Goal: Task Accomplishment & Management: Manage account settings

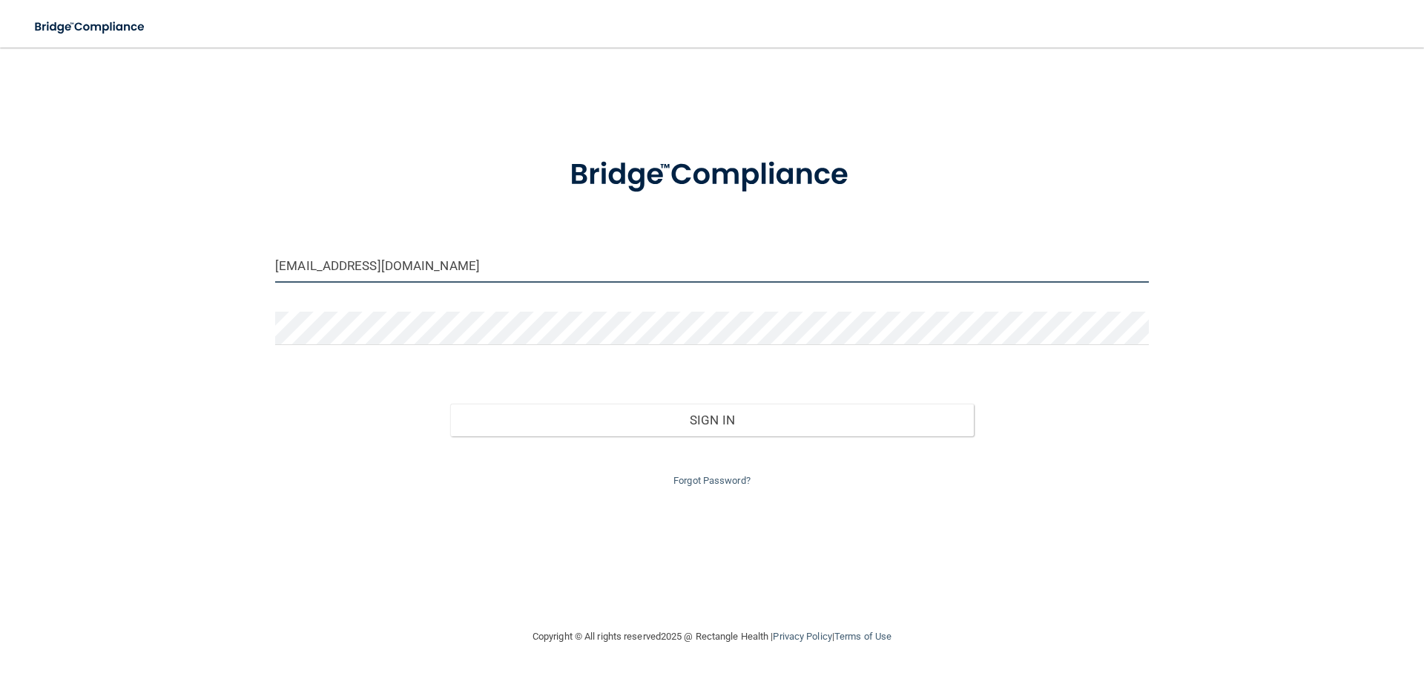
drag, startPoint x: 392, startPoint y: 264, endPoint x: 125, endPoint y: 277, distance: 267.4
click at [177, 274] on div "staceevb@gmail.com Invalid email/password. You don't have permission to access …" at bounding box center [712, 337] width 1365 height 550
type input "[EMAIL_ADDRESS][DOMAIN_NAME]"
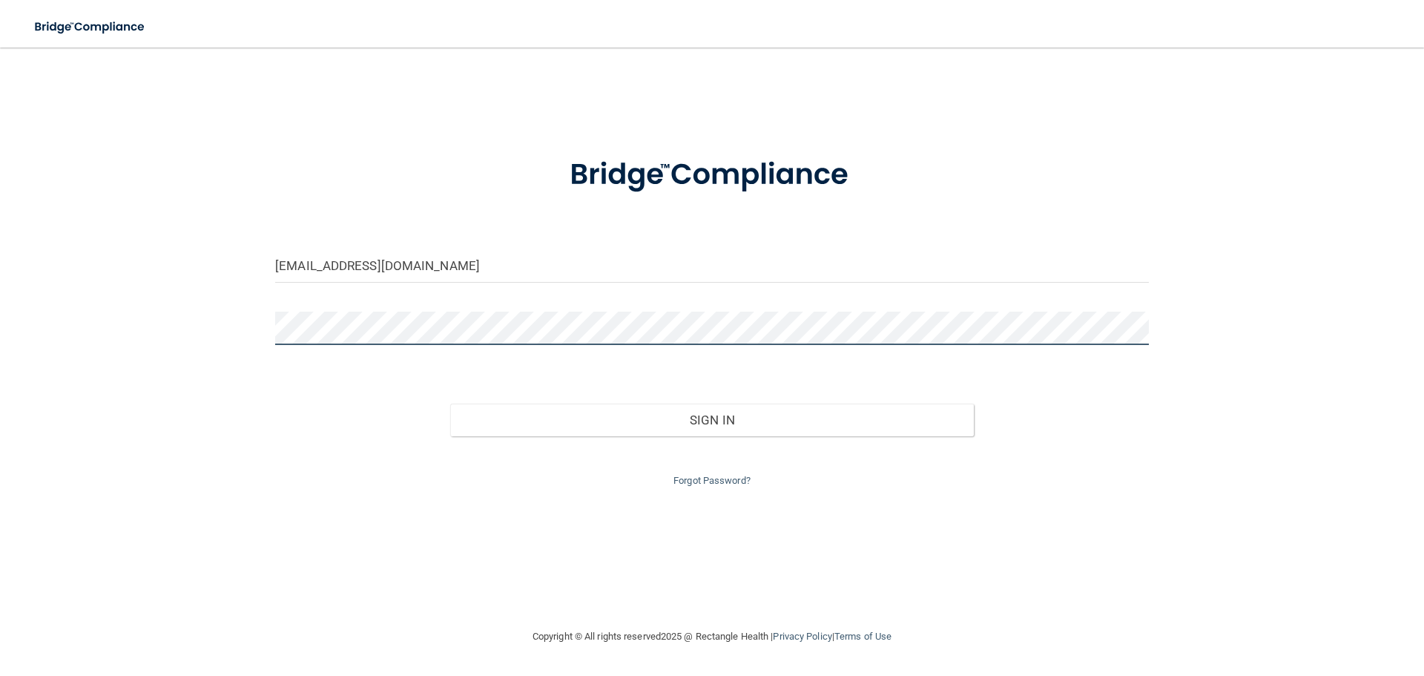
click at [254, 325] on div "jenhosmiles@gmail.com Invalid email/password. You don't have permission to acce…" at bounding box center [712, 337] width 1365 height 550
click at [519, 581] on div "jenhosmiles@gmail.com Invalid email/password. You don't have permission to acce…" at bounding box center [712, 337] width 1365 height 550
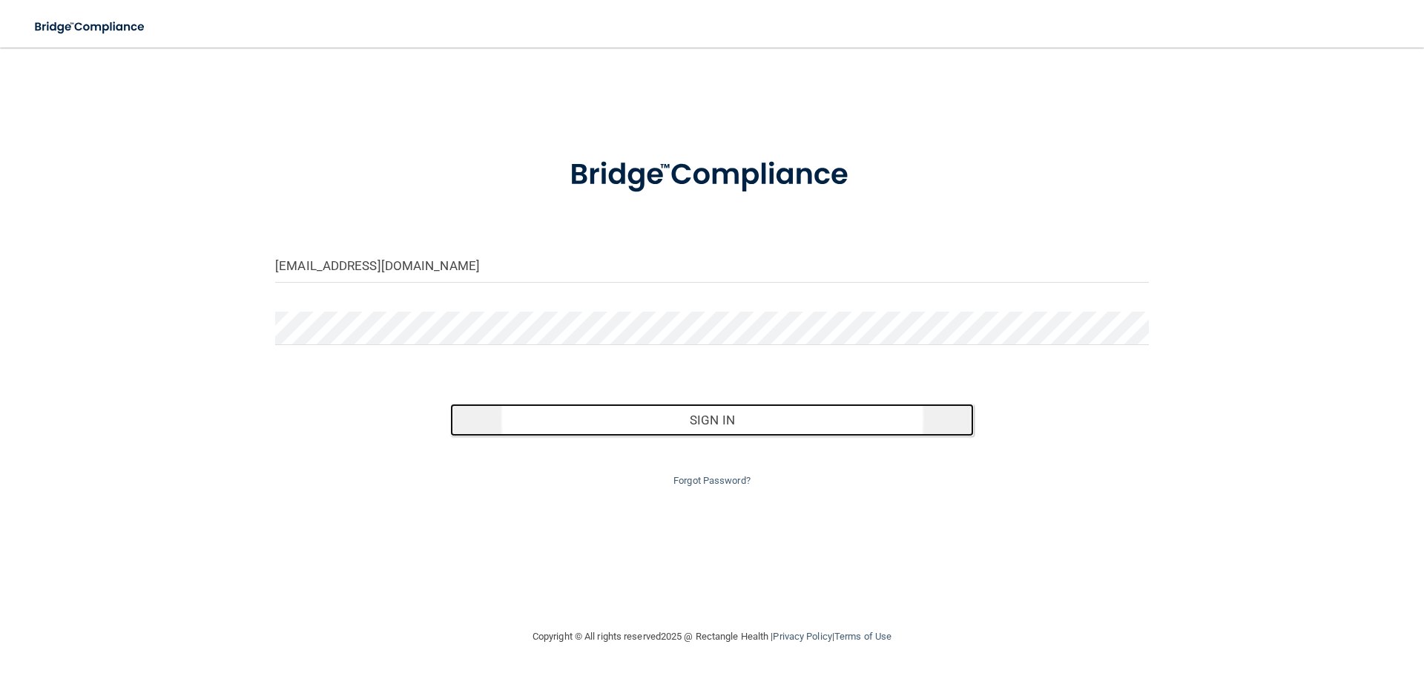
click at [703, 421] on button "Sign In" at bounding box center [712, 420] width 524 height 33
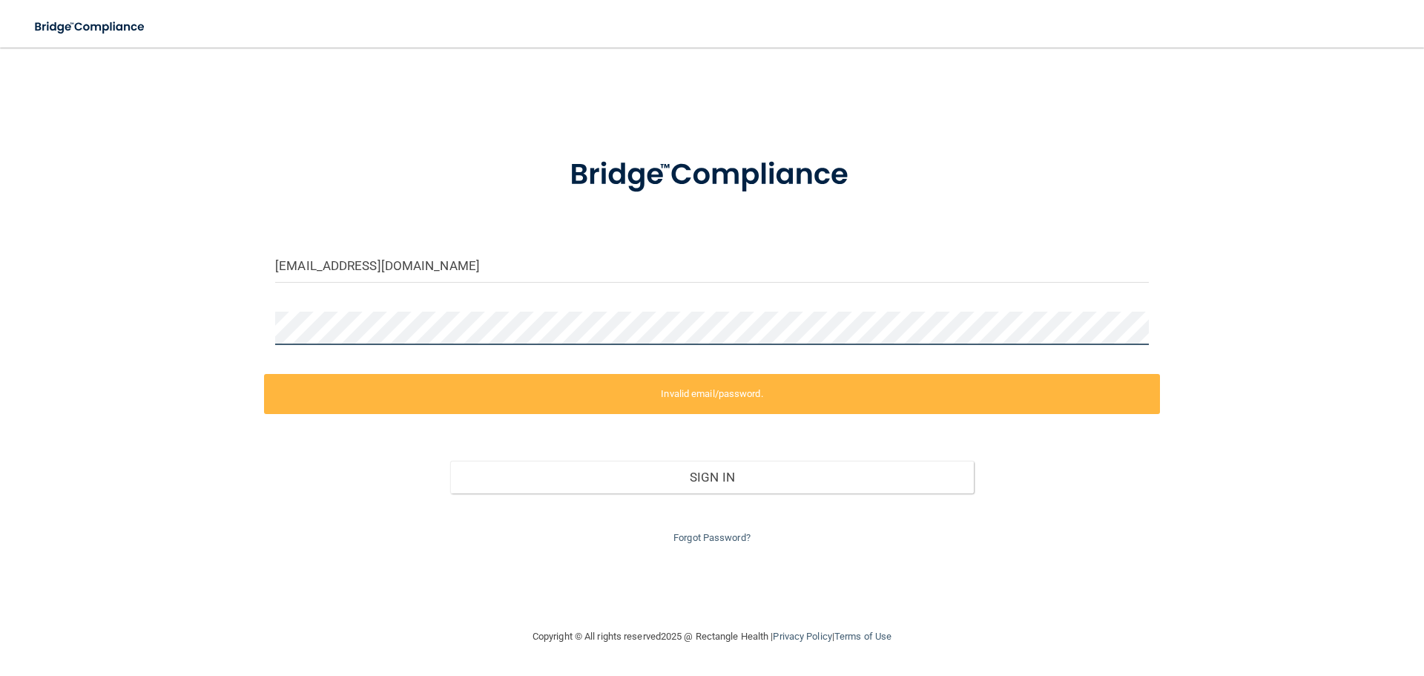
click at [269, 332] on div at bounding box center [712, 334] width 896 height 45
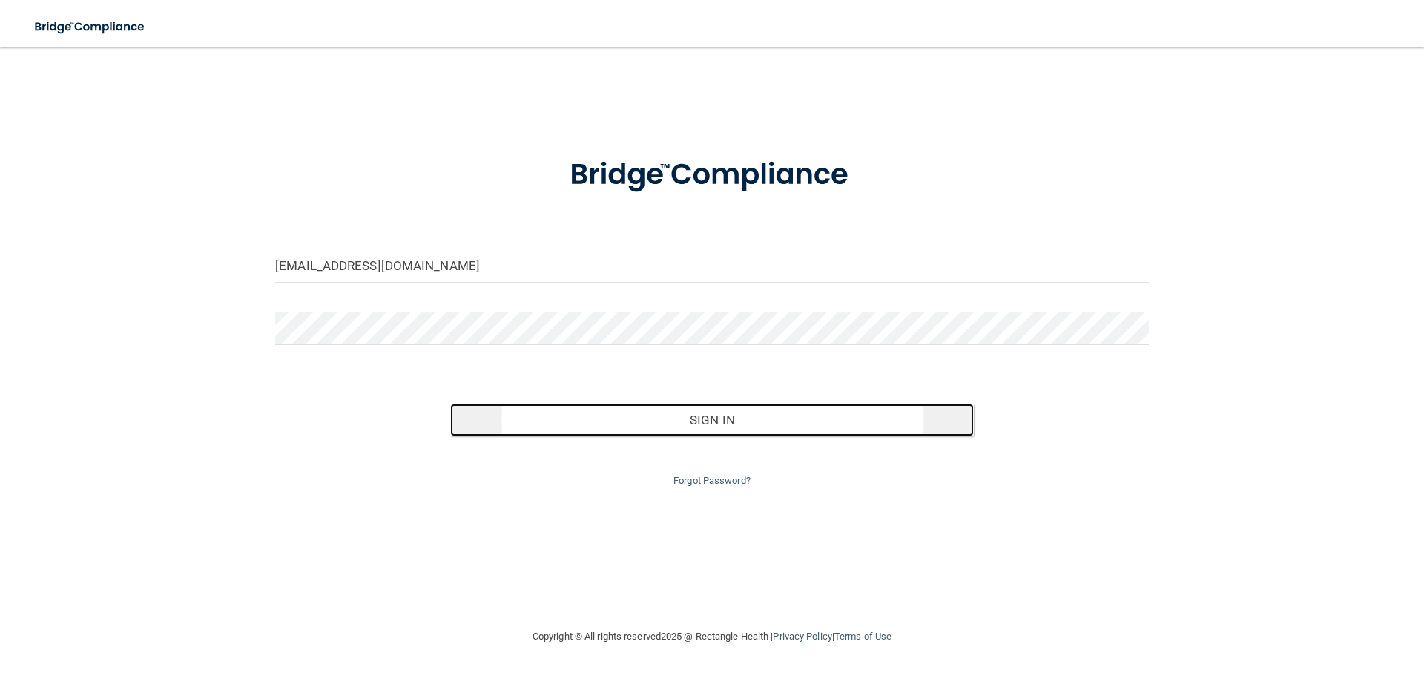
click at [691, 415] on button "Sign In" at bounding box center [712, 420] width 524 height 33
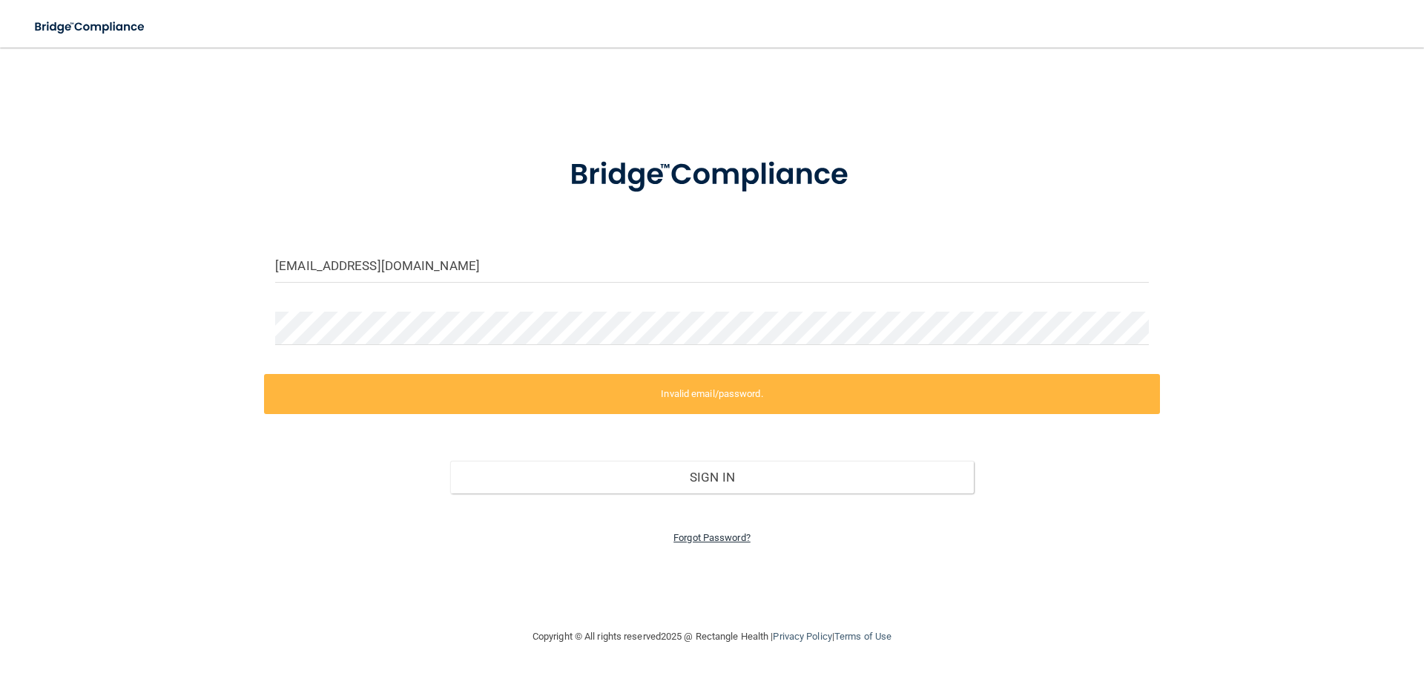
click at [721, 538] on link "Forgot Password?" at bounding box center [712, 537] width 77 height 11
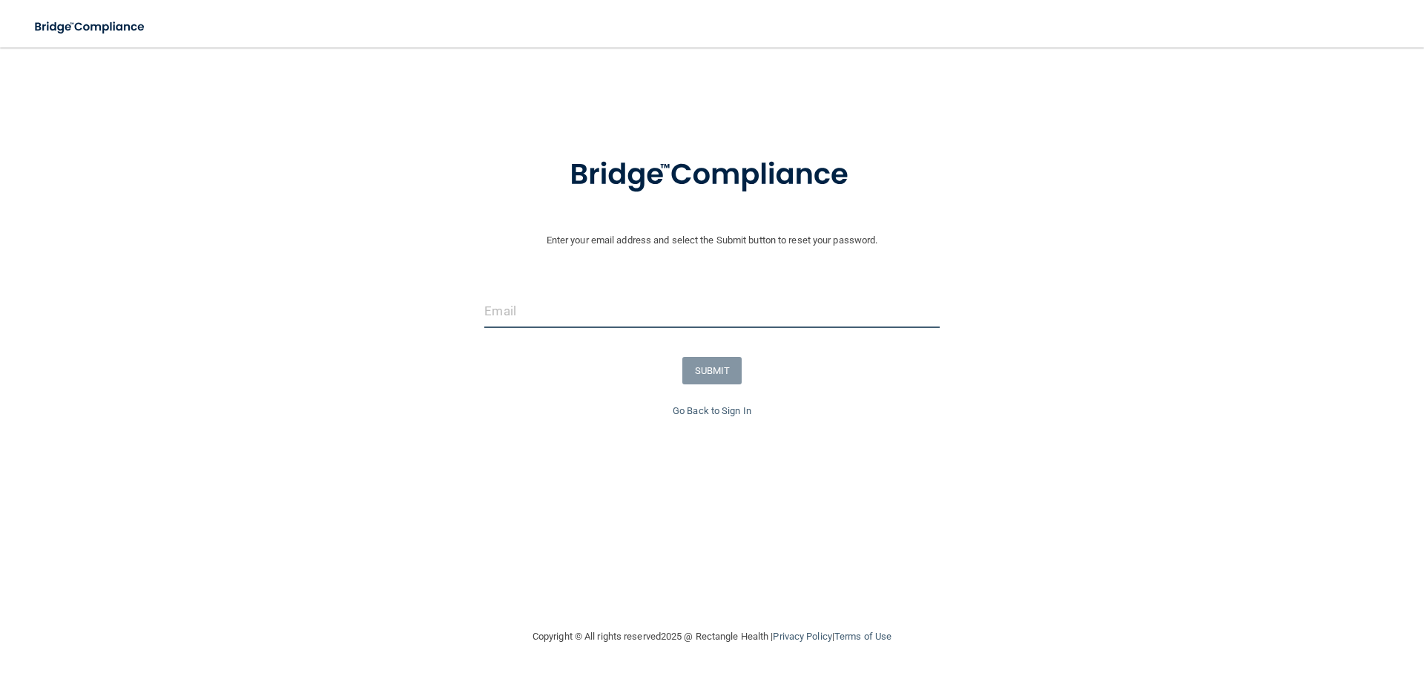
click at [573, 317] on input "email" at bounding box center [711, 311] width 455 height 33
type input "[EMAIL_ADDRESS][DOMAIN_NAME]"
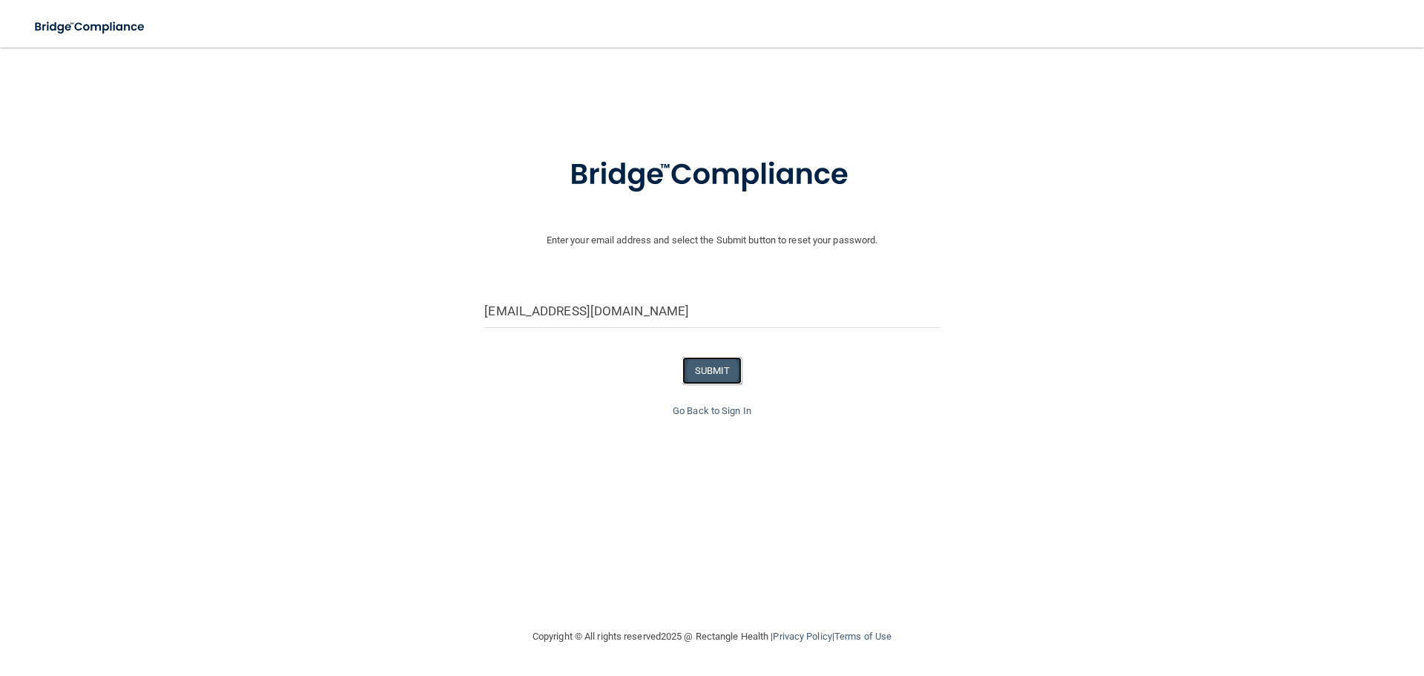
click at [732, 372] on button "SUBMIT" at bounding box center [712, 370] width 60 height 27
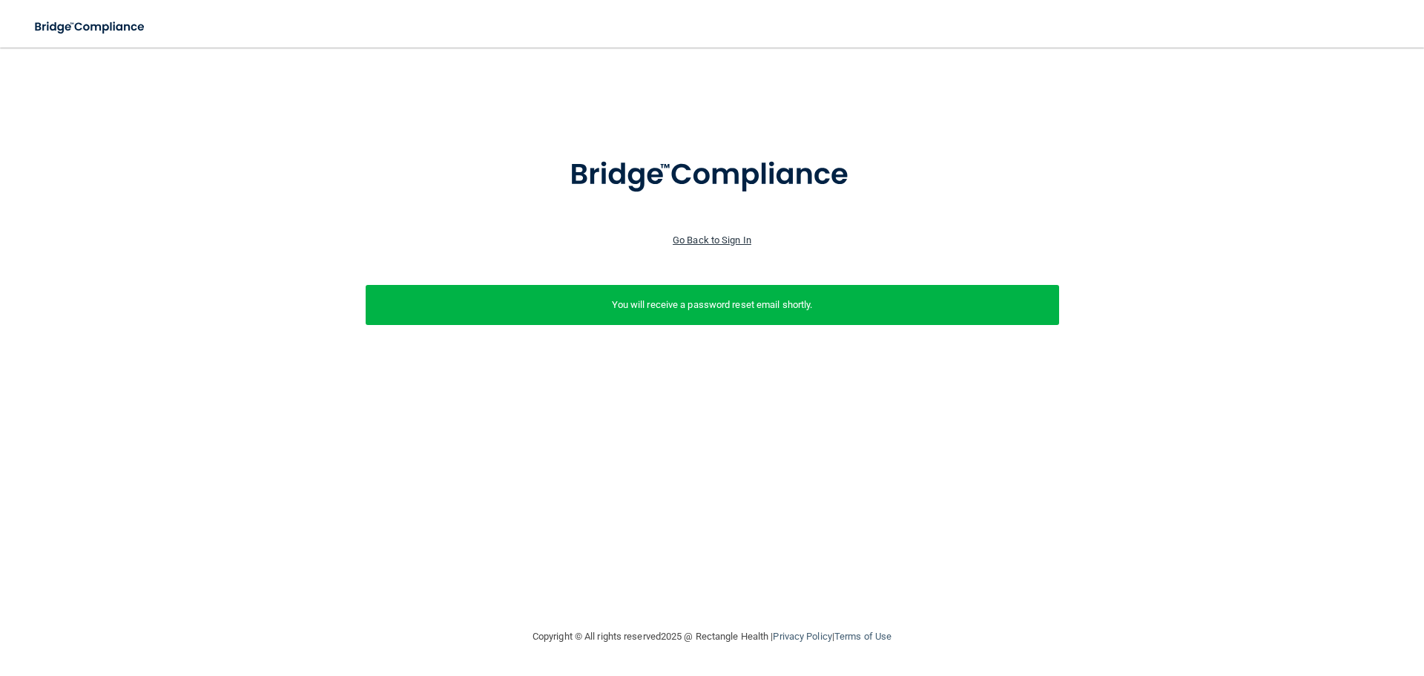
click at [693, 237] on link "Go Back to Sign In" at bounding box center [712, 239] width 79 height 11
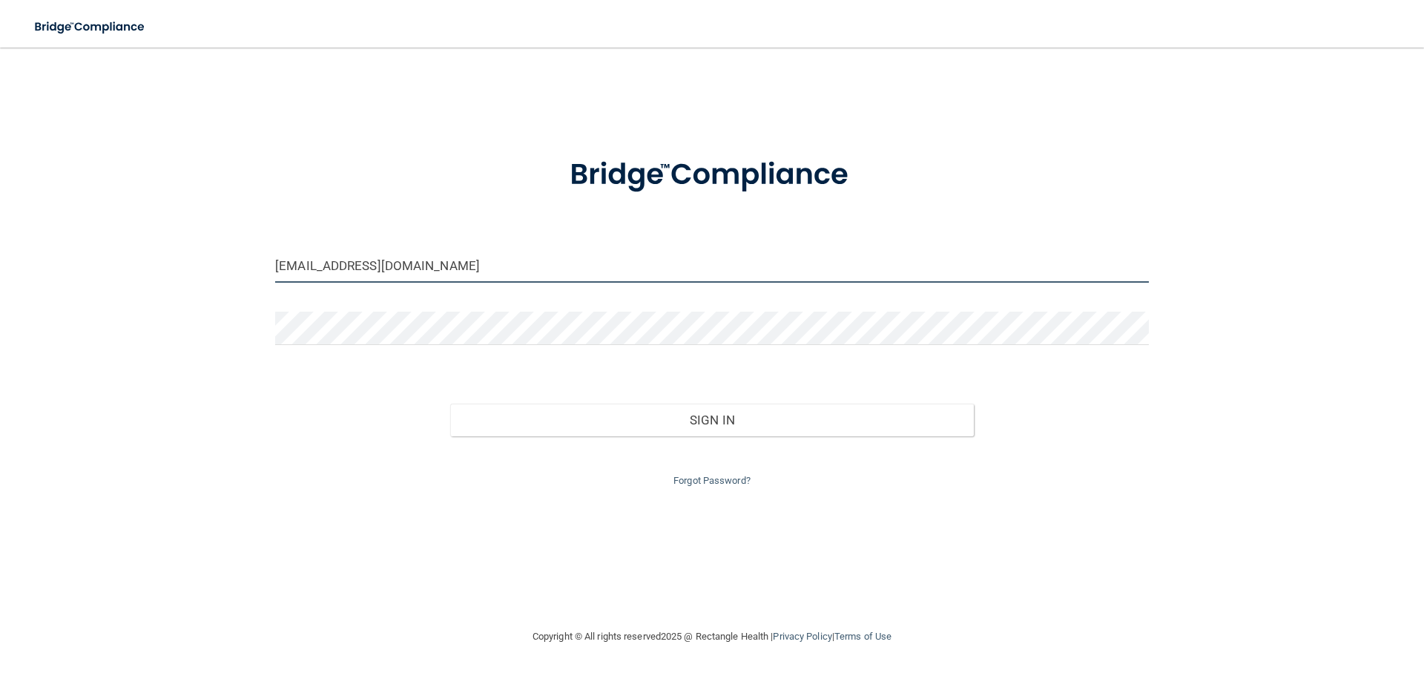
drag, startPoint x: 399, startPoint y: 260, endPoint x: 204, endPoint y: 265, distance: 195.2
click at [208, 263] on div "staceevb@gmail.com Invalid email/password. You don't have permission to access …" at bounding box center [712, 337] width 1365 height 550
type input "[EMAIL_ADDRESS][DOMAIN_NAME]"
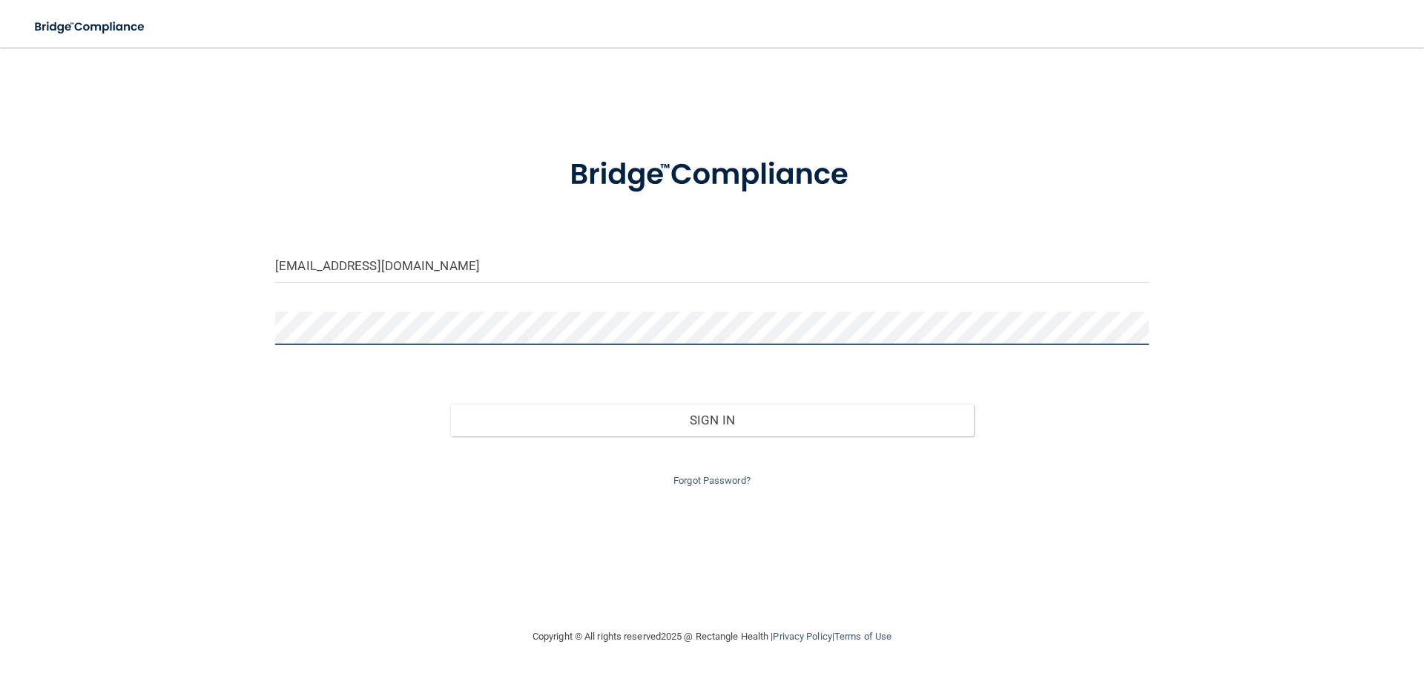
click at [180, 332] on div "jenhosmiles@gmail.com Invalid email/password. You don't have permission to acce…" at bounding box center [712, 337] width 1365 height 550
click at [244, 453] on div "jenhosmiles@gmail.com Invalid email/password. You don't have permission to acce…" at bounding box center [712, 337] width 1365 height 550
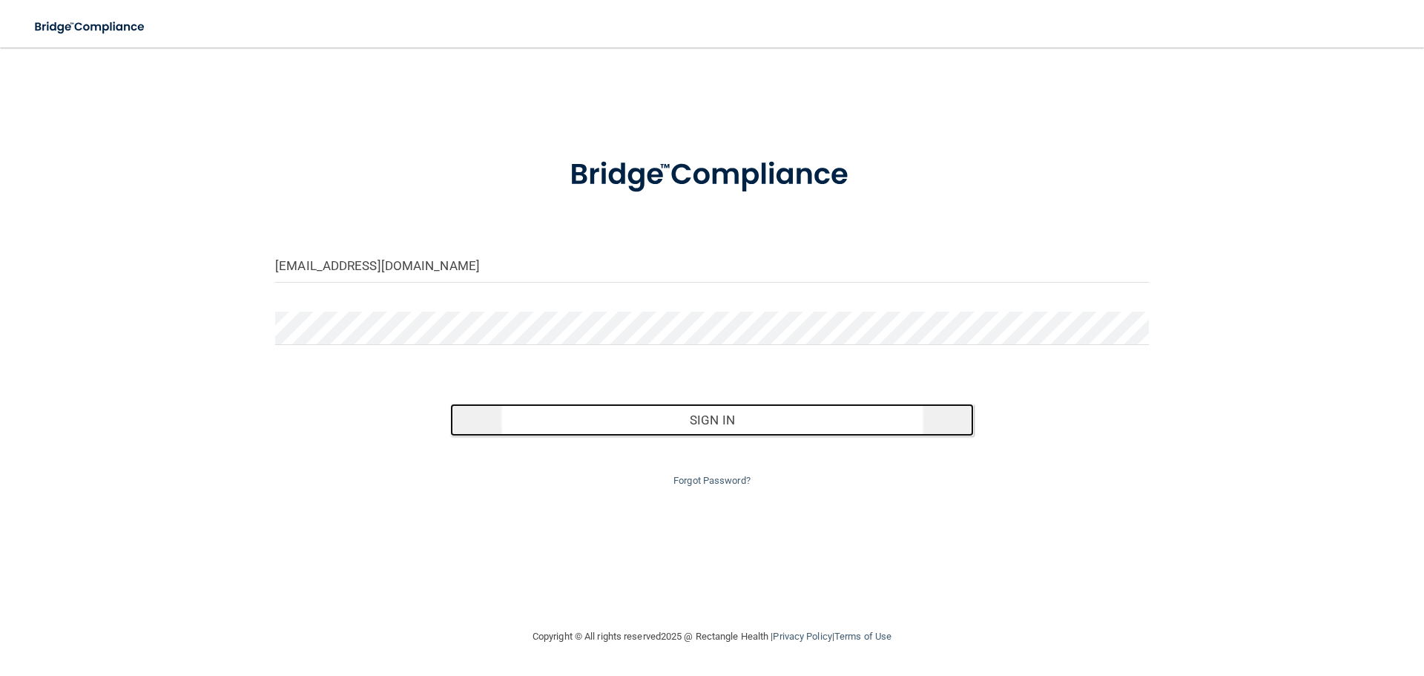
click at [723, 423] on button "Sign In" at bounding box center [712, 420] width 524 height 33
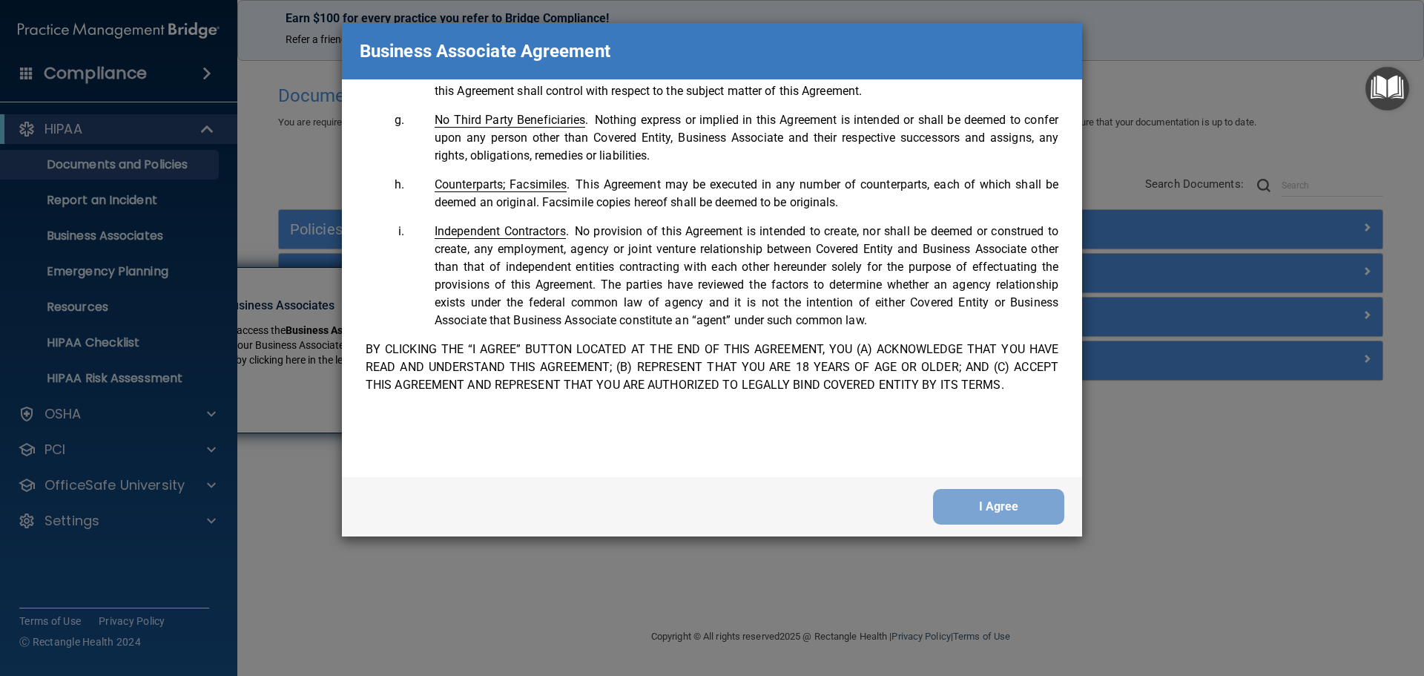
scroll to position [3025, 0]
click at [979, 503] on button "I Agree" at bounding box center [998, 507] width 131 height 36
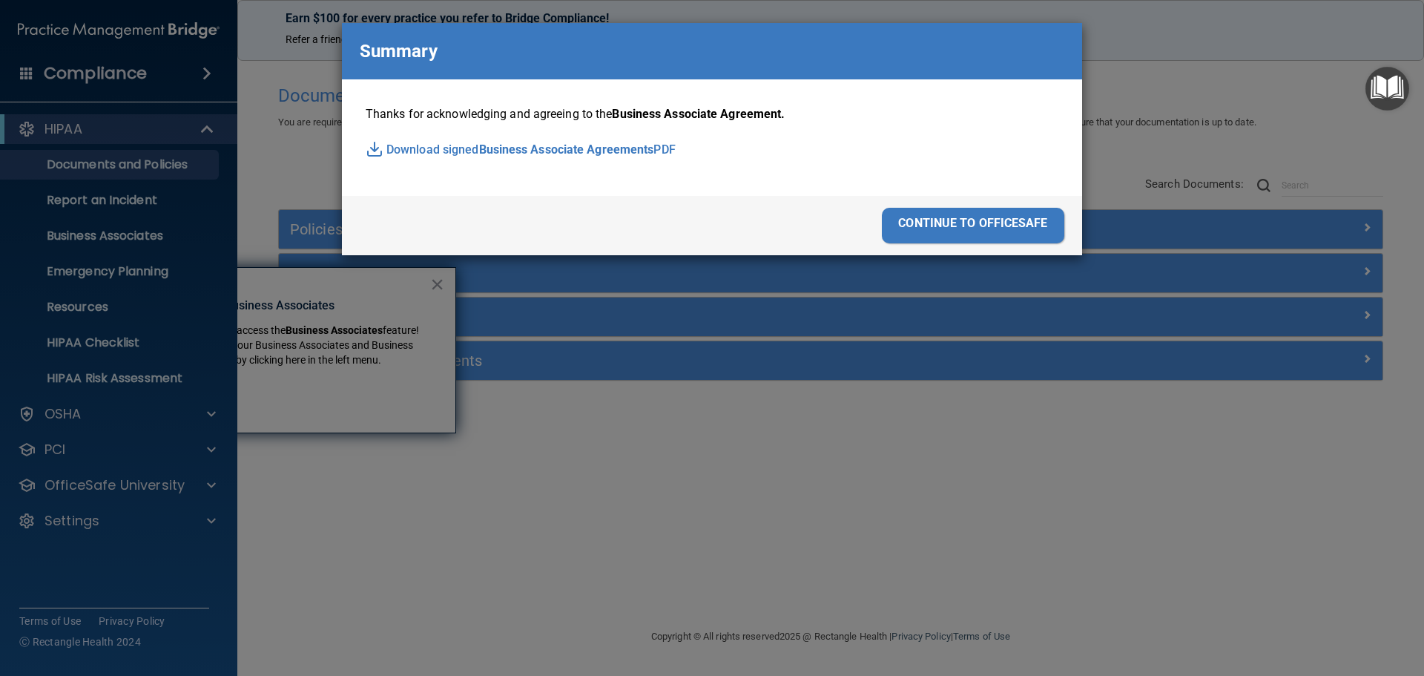
click at [995, 209] on div "continue to officesafe" at bounding box center [973, 226] width 182 height 36
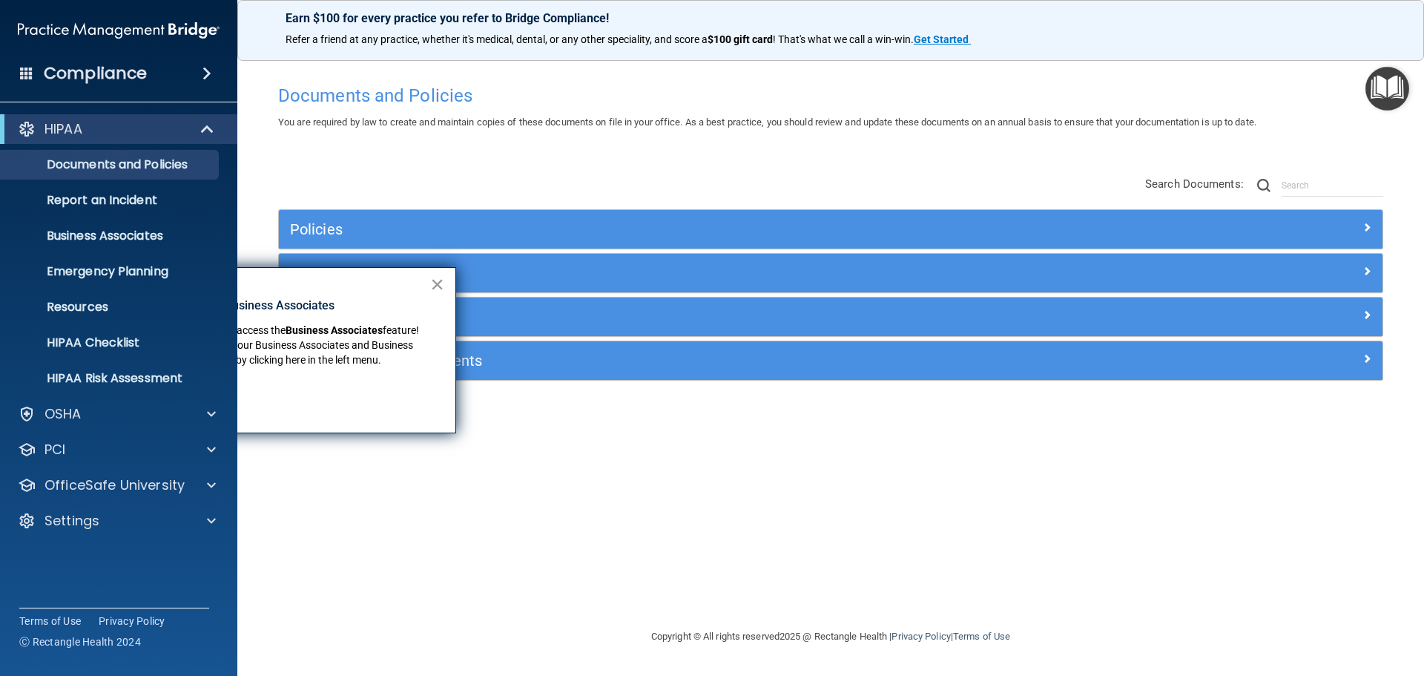
click at [442, 283] on button "×" at bounding box center [437, 284] width 14 height 24
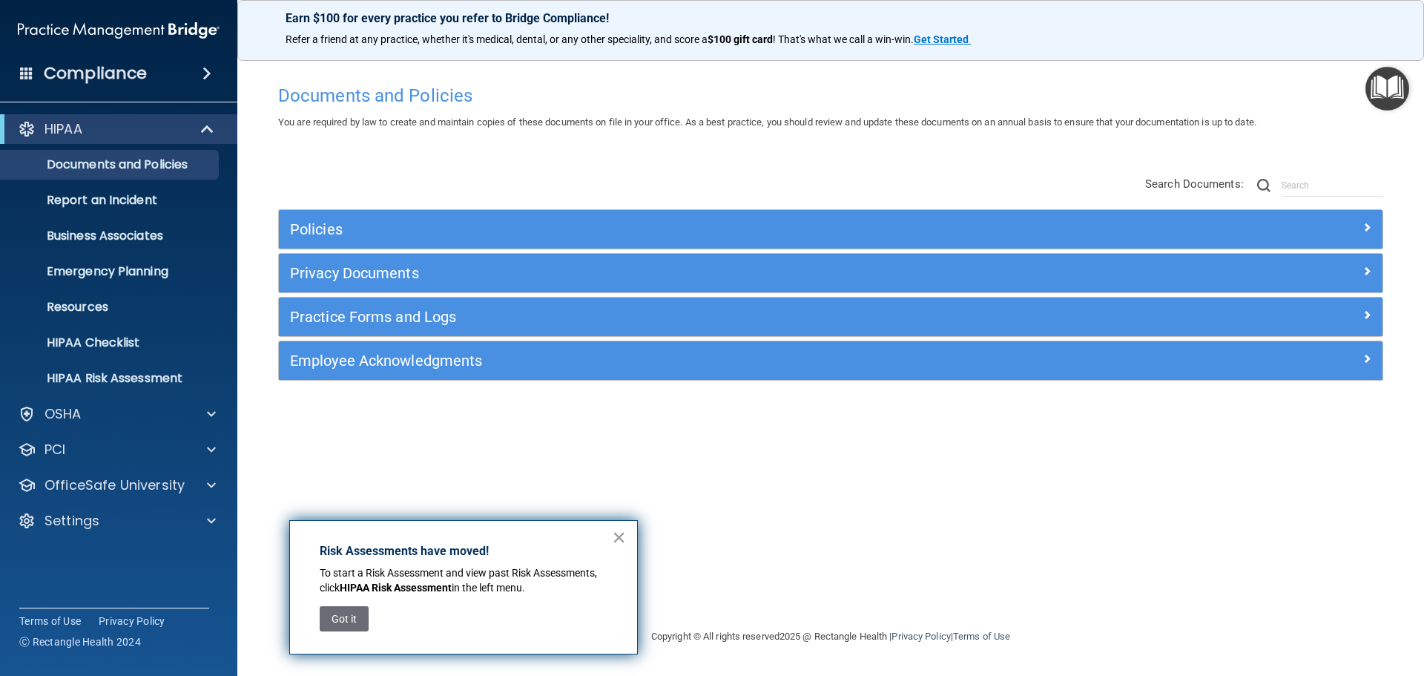
click at [616, 539] on button "×" at bounding box center [619, 537] width 14 height 24
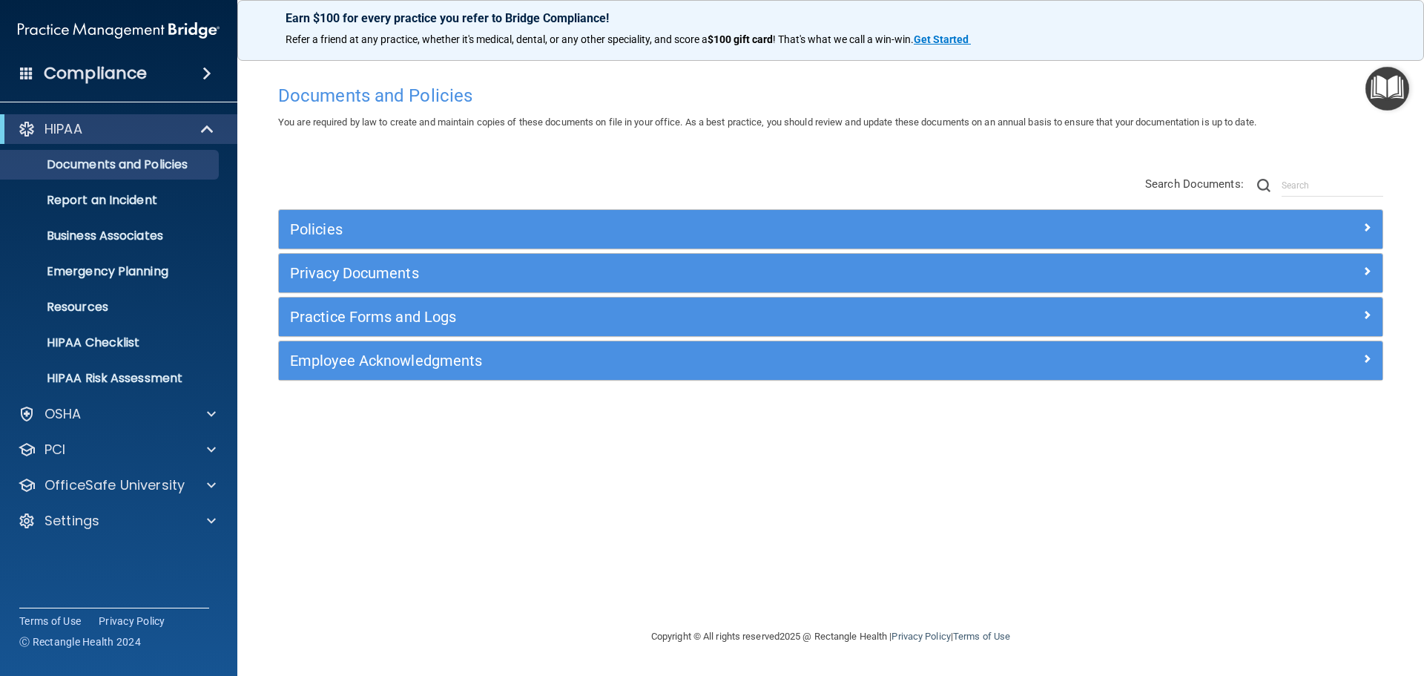
click at [203, 73] on span at bounding box center [207, 74] width 9 height 18
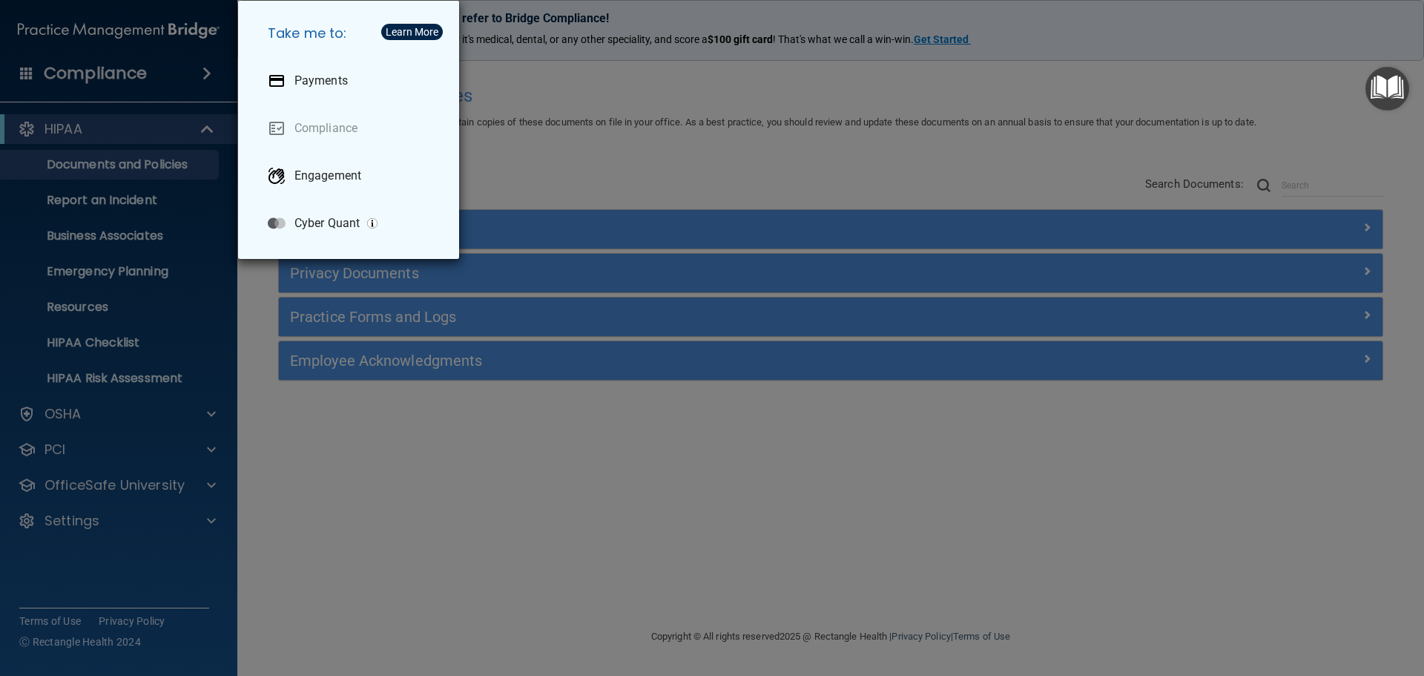
click at [113, 119] on div "Take me to: Payments Compliance Engagement Cyber Quant" at bounding box center [712, 338] width 1424 height 676
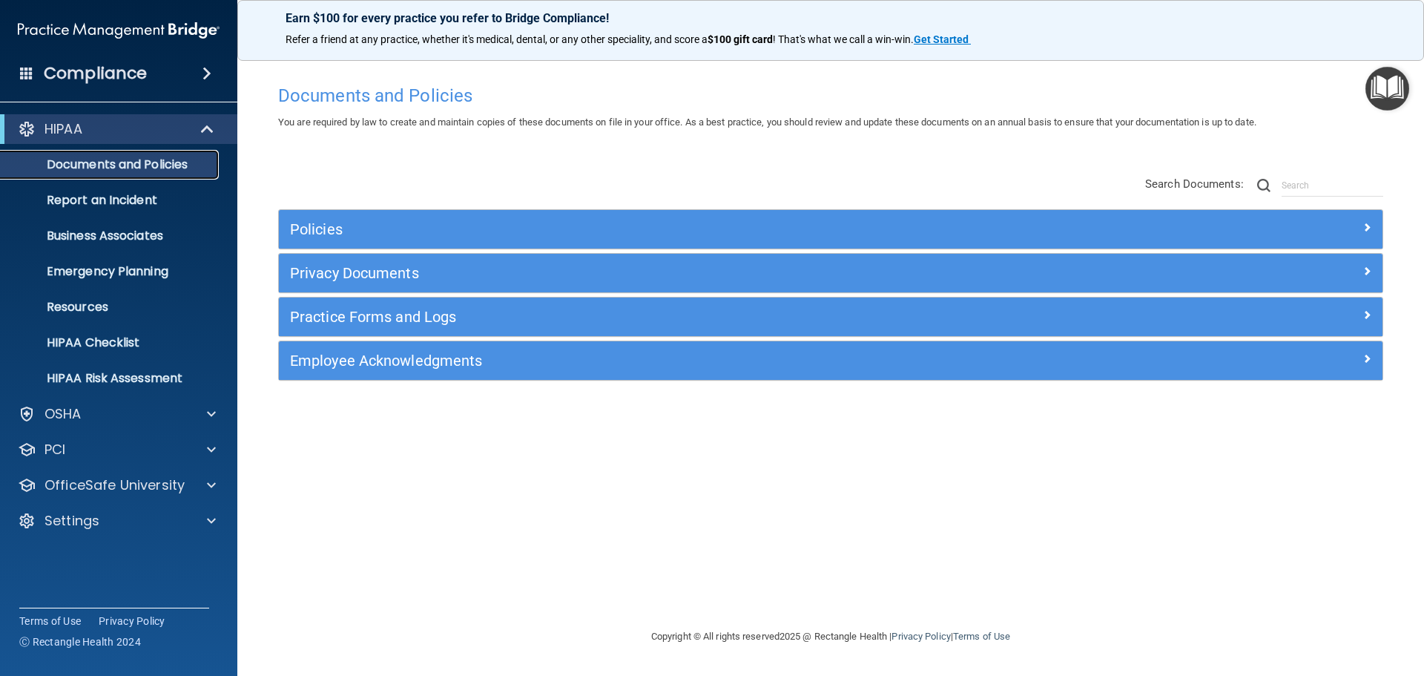
click at [113, 161] on p "Documents and Policies" at bounding box center [111, 164] width 203 height 15
click at [119, 193] on p "Report an Incident" at bounding box center [111, 200] width 203 height 15
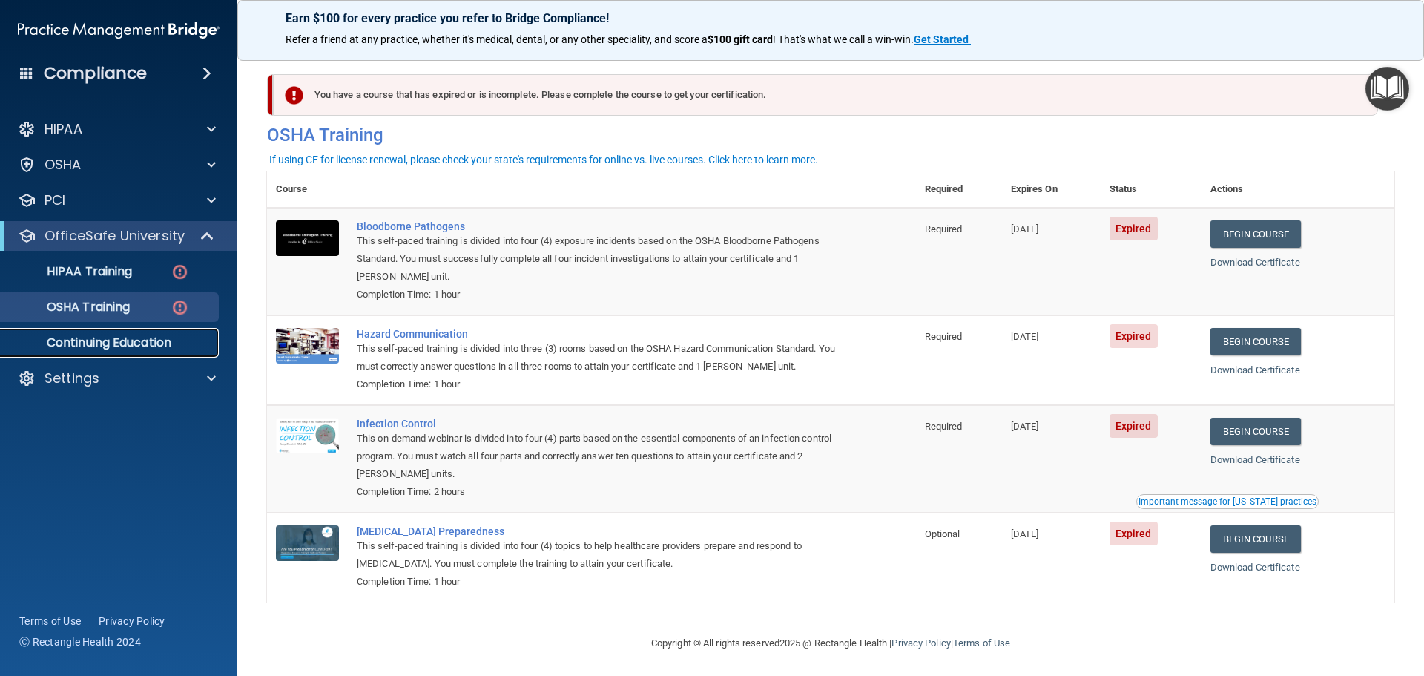
click at [154, 343] on p "Continuing Education" at bounding box center [111, 342] width 203 height 15
